Goal: Book appointment/travel/reservation

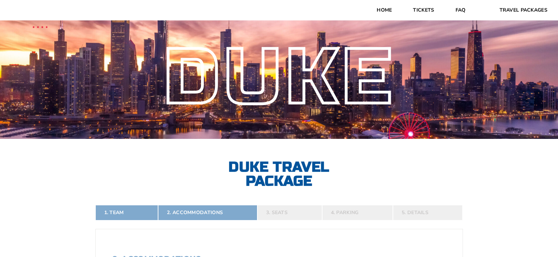
select select "2 Adults"
select select
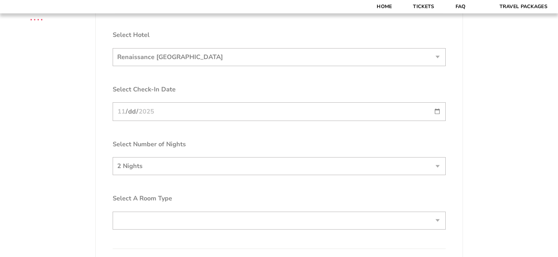
scroll to position [854, 0]
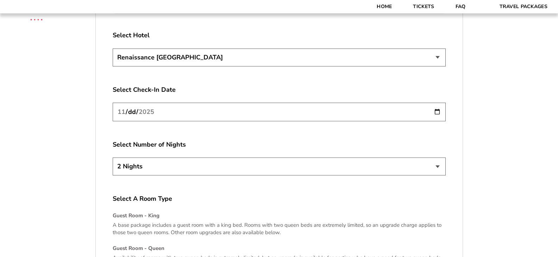
scroll to position [843, 0]
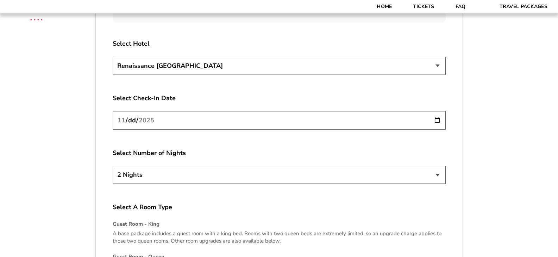
click at [437, 175] on select "2 Nights 3 Nights 4 Nights" at bounding box center [279, 175] width 333 height 18
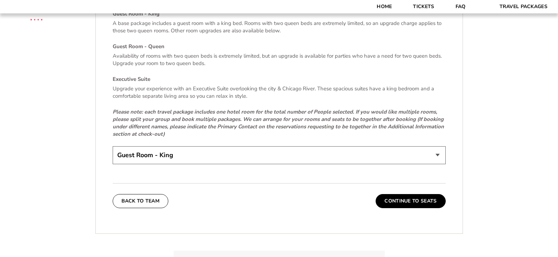
scroll to position [1069, 0]
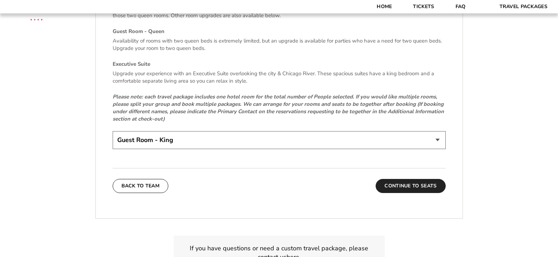
click at [413, 184] on button "Continue To Seats" at bounding box center [410, 186] width 70 height 14
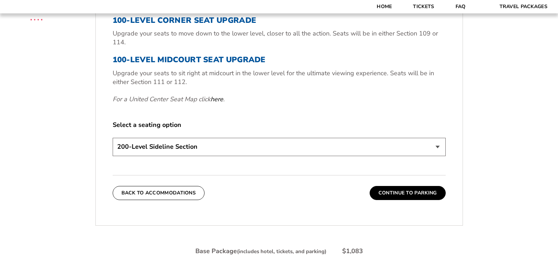
scroll to position [302, 0]
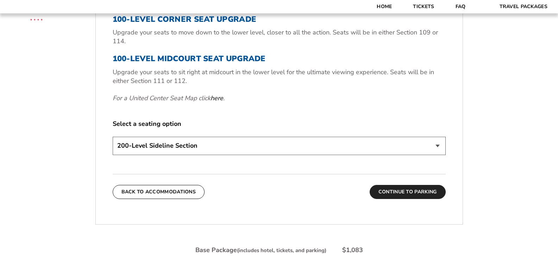
click at [405, 190] on button "Continue To Parking" at bounding box center [407, 192] width 76 height 14
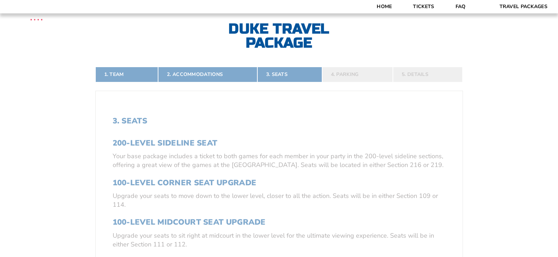
scroll to position [121, 0]
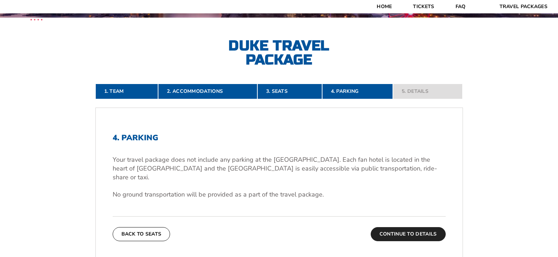
click at [412, 227] on button "Continue To Details" at bounding box center [407, 234] width 75 height 14
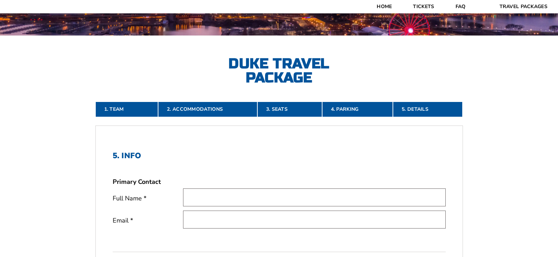
scroll to position [38, 0]
